Goal: Find contact information: Find contact information

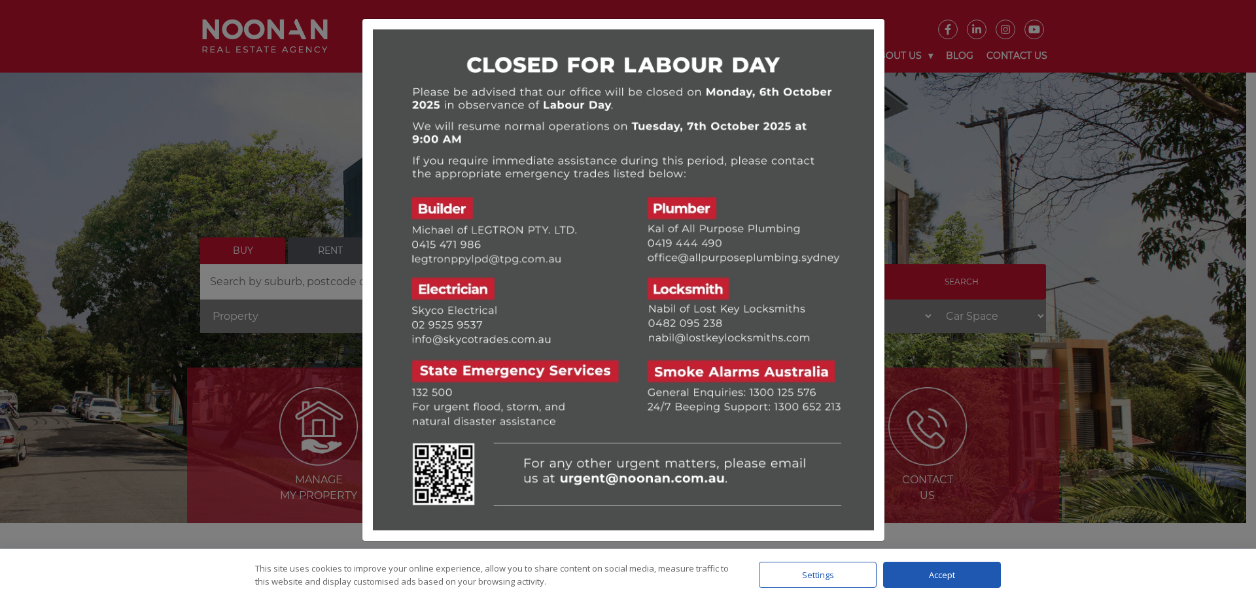
click at [948, 131] on div at bounding box center [628, 300] width 1256 height 601
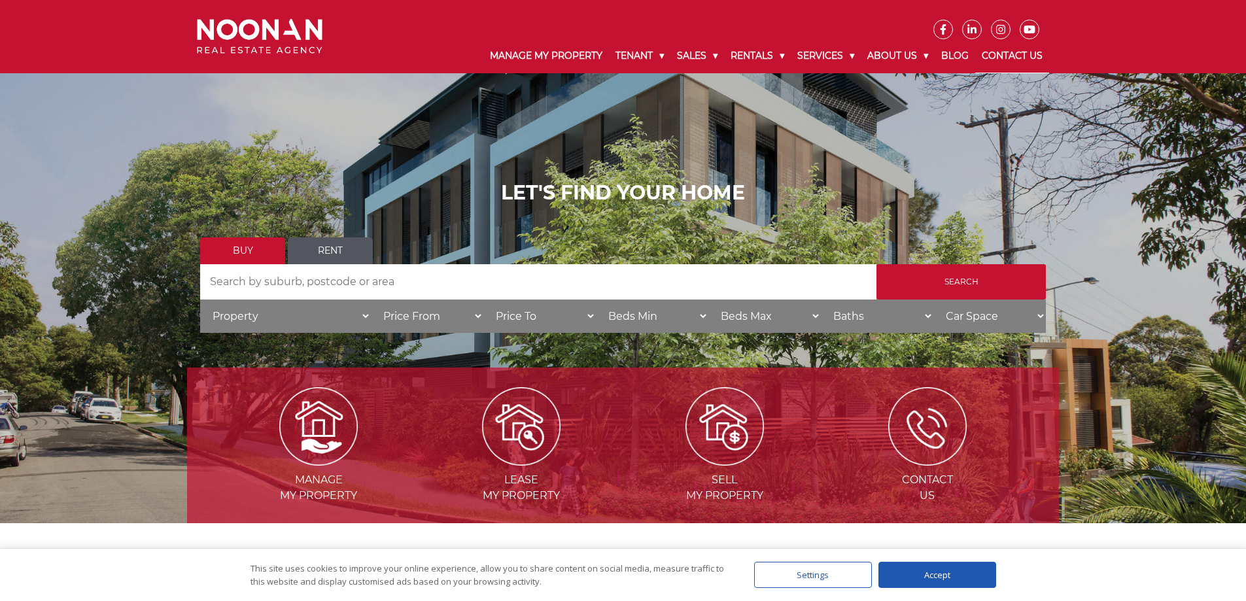
click at [1033, 56] on link "Contact Us" at bounding box center [1012, 56] width 74 height 34
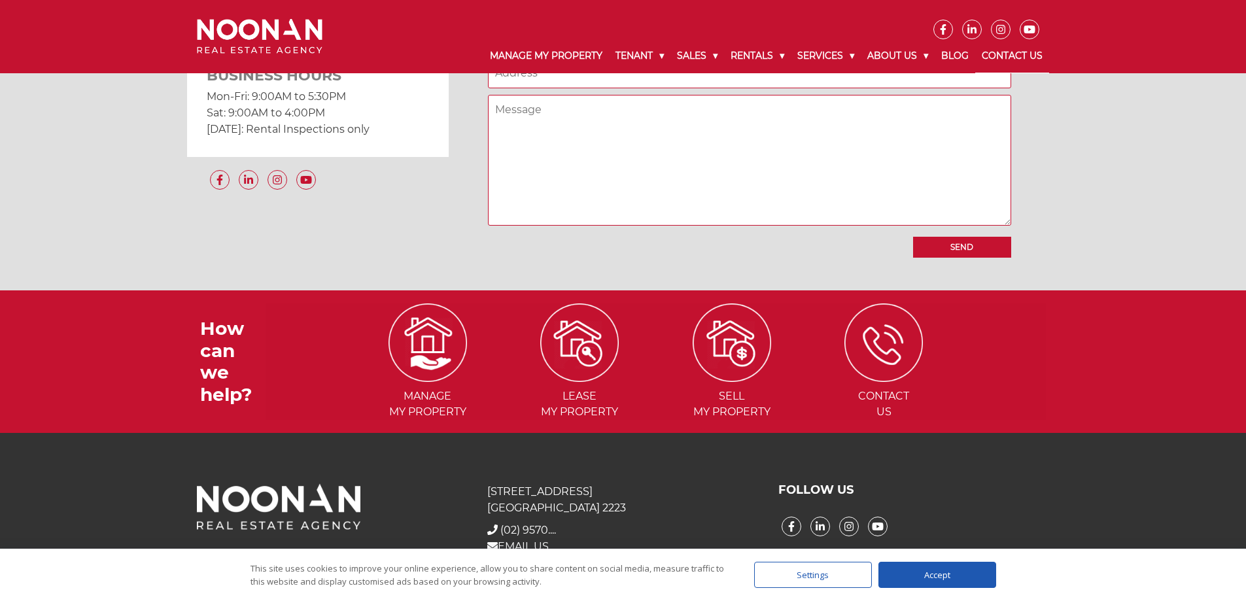
scroll to position [1238, 0]
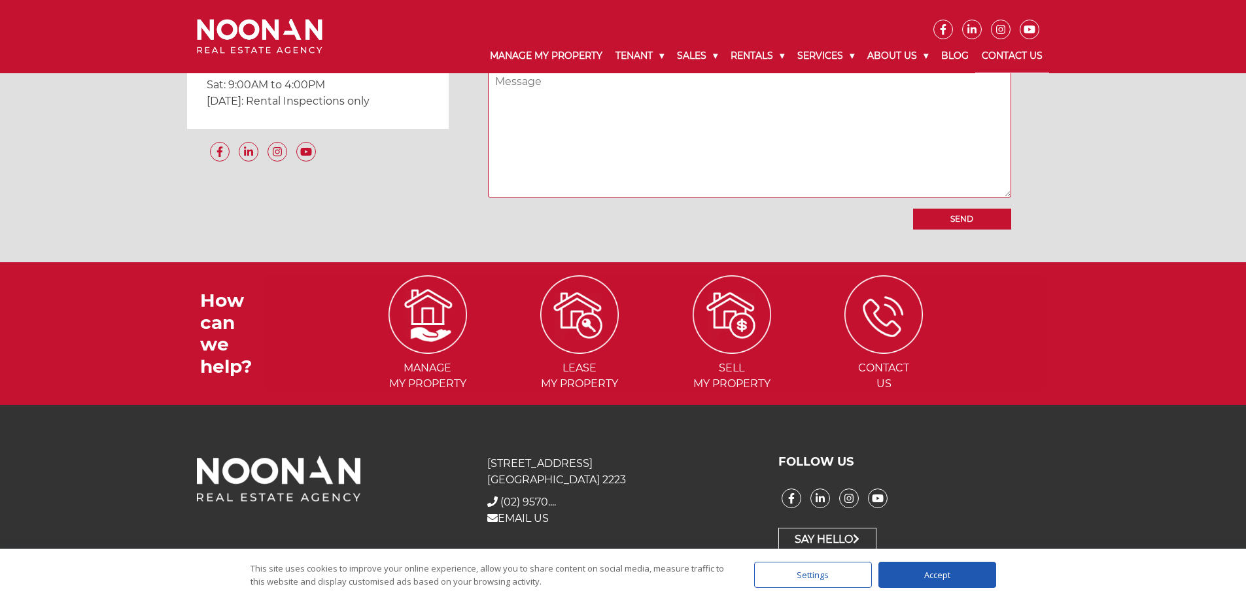
drag, startPoint x: 566, startPoint y: 497, endPoint x: 578, endPoint y: 530, distance: 34.8
click at [578, 530] on div "[STREET_ADDRESS] + [PHONE_NUMBER] (02) 9570.... EMAIL US" at bounding box center [622, 503] width 290 height 97
drag, startPoint x: 538, startPoint y: 501, endPoint x: 589, endPoint y: 538, distance: 62.8
click at [589, 538] on div "[STREET_ADDRESS] + [PHONE_NUMBER] (02) 9570.... EMAIL US" at bounding box center [622, 503] width 290 height 97
